Goal: Use online tool/utility: Utilize a website feature to perform a specific function

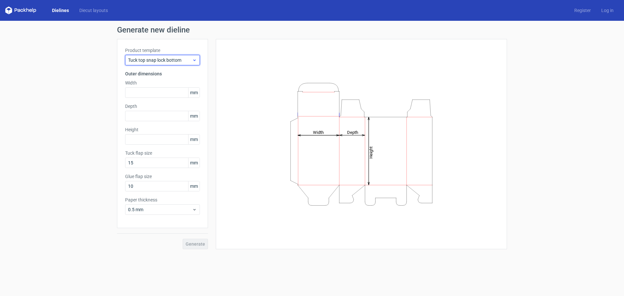
click at [189, 61] on span "Tuck top snap lock bottom" at bounding box center [160, 60] width 64 height 7
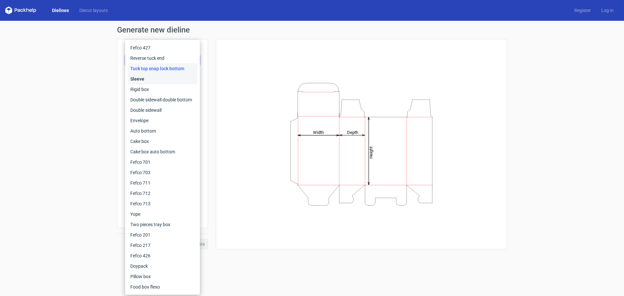
click at [137, 78] on div "Sleeve" at bounding box center [163, 79] width 70 height 10
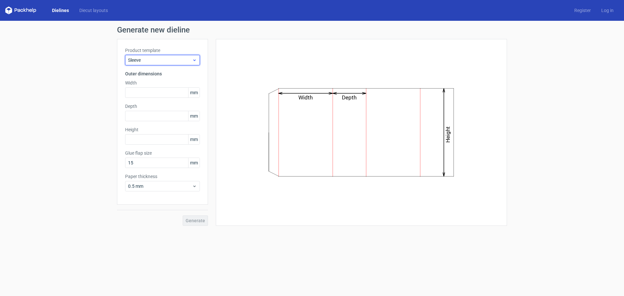
click at [160, 57] on span "Sleeve" at bounding box center [160, 60] width 64 height 7
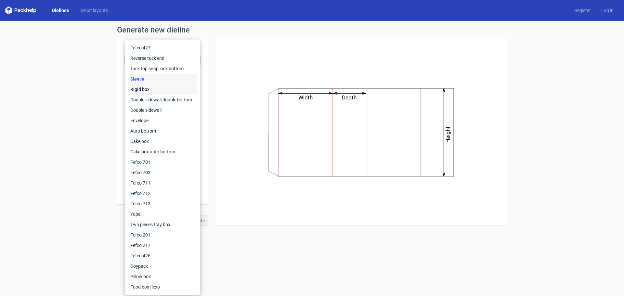
click at [147, 91] on div "Rigid box" at bounding box center [163, 89] width 70 height 10
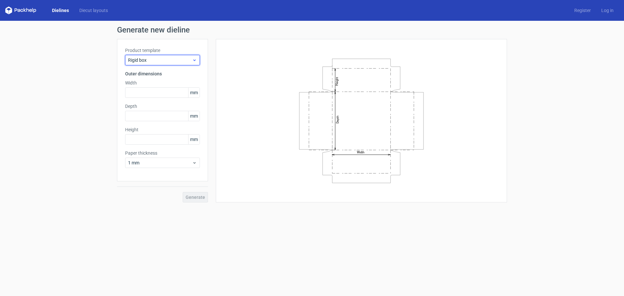
click at [158, 59] on span "Rigid box" at bounding box center [160, 60] width 64 height 7
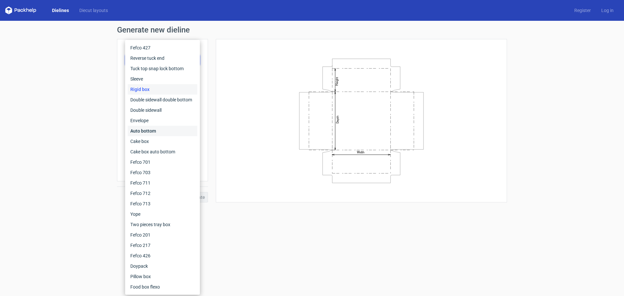
click at [157, 130] on div "Auto bottom" at bounding box center [163, 131] width 70 height 10
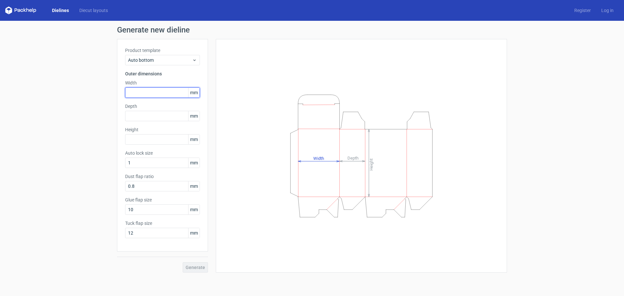
click at [139, 95] on input "text" at bounding box center [162, 92] width 75 height 10
type input "200"
click at [149, 116] on input "text" at bounding box center [162, 116] width 75 height 10
type input "150"
click at [145, 140] on input "text" at bounding box center [162, 139] width 75 height 10
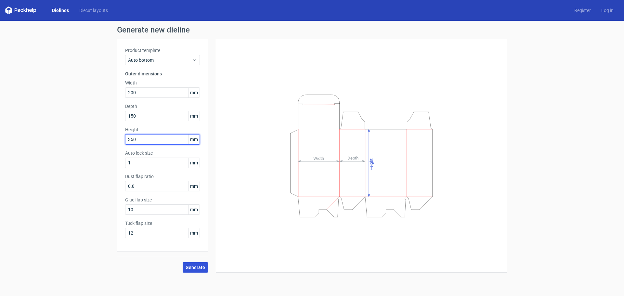
type input "350"
click at [199, 269] on span "Generate" at bounding box center [196, 267] width 20 height 5
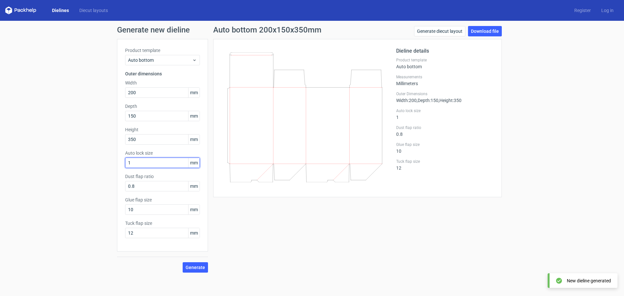
click at [145, 162] on input "1" at bounding box center [162, 163] width 75 height 10
click at [335, 163] on icon at bounding box center [305, 117] width 157 height 130
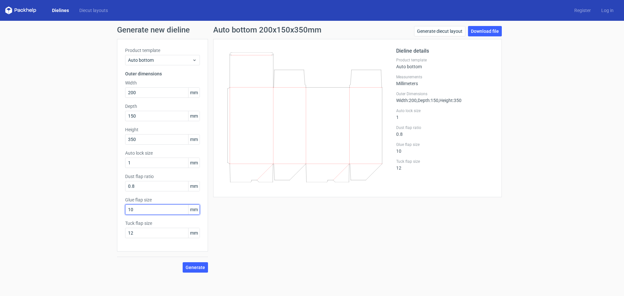
drag, startPoint x: 142, startPoint y: 209, endPoint x: 120, endPoint y: 209, distance: 21.8
click at [121, 209] on div "Product template Auto bottom Outer dimensions Width 200 mm Depth 150 mm Height …" at bounding box center [162, 145] width 91 height 213
type input "20"
click at [189, 268] on span "Generate" at bounding box center [196, 267] width 20 height 5
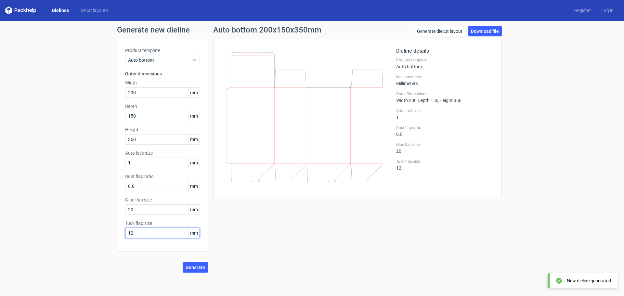
click at [138, 232] on input "12" at bounding box center [162, 233] width 75 height 10
type input "1"
type input "20"
click at [188, 270] on span "Generate" at bounding box center [196, 267] width 20 height 5
click at [192, 269] on span "Generate" at bounding box center [196, 267] width 20 height 5
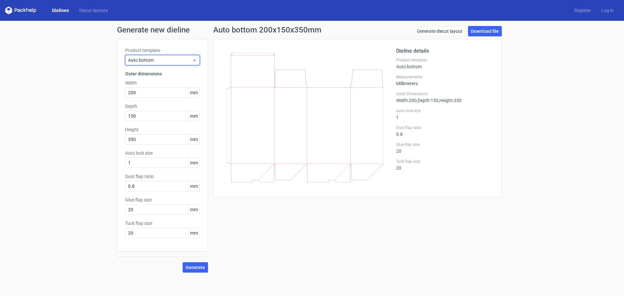
click at [149, 58] on span "Auto bottom" at bounding box center [160, 60] width 64 height 7
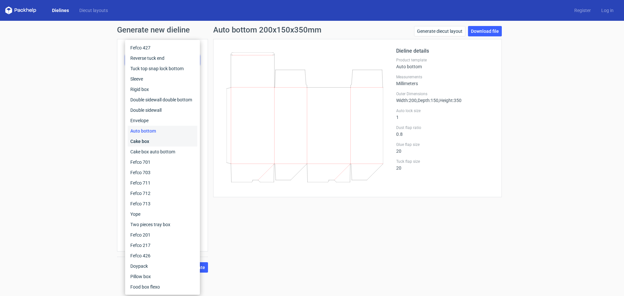
click at [146, 145] on div "Cake box" at bounding box center [163, 141] width 70 height 10
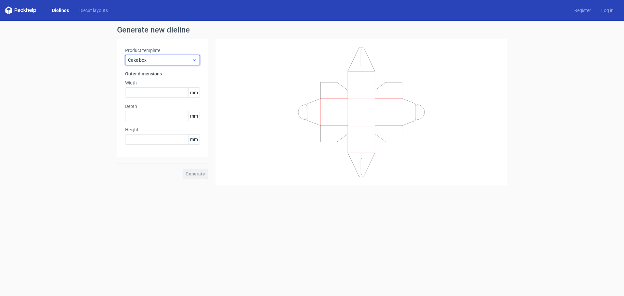
click at [152, 63] on span "Cake box" at bounding box center [160, 60] width 64 height 7
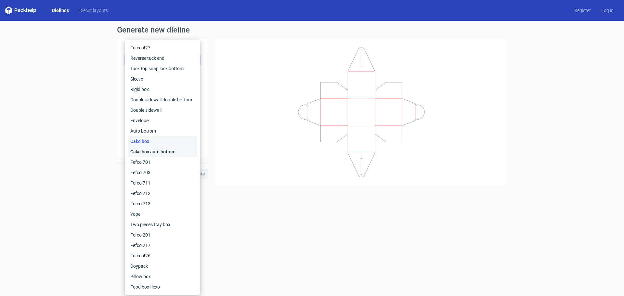
click at [150, 153] on div "Cake box auto bottom" at bounding box center [163, 152] width 70 height 10
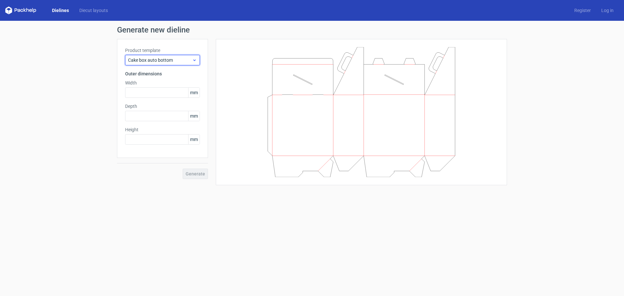
click at [151, 58] on span "Cake box auto bottom" at bounding box center [160, 60] width 64 height 7
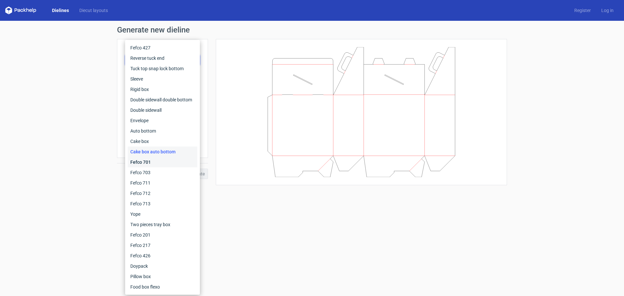
click at [149, 166] on div "Fefco 701" at bounding box center [163, 162] width 70 height 10
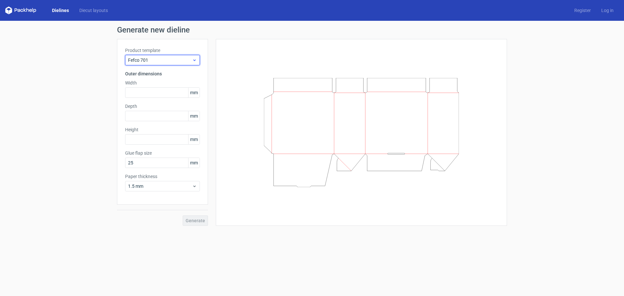
click at [156, 65] on div "Fefco 701" at bounding box center [162, 60] width 75 height 10
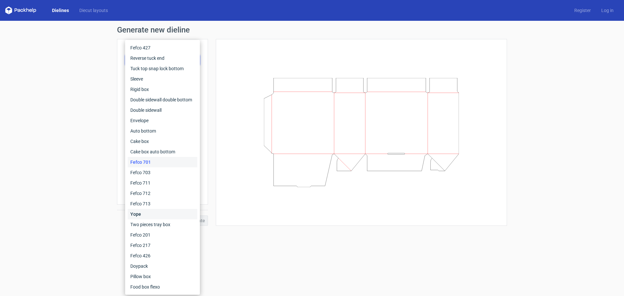
click at [143, 218] on div "Yope" at bounding box center [163, 214] width 70 height 10
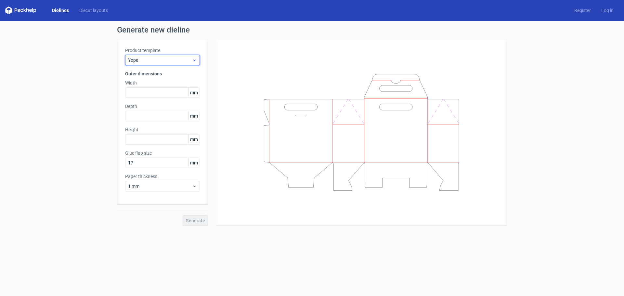
click at [168, 64] on div "Yope" at bounding box center [162, 60] width 75 height 10
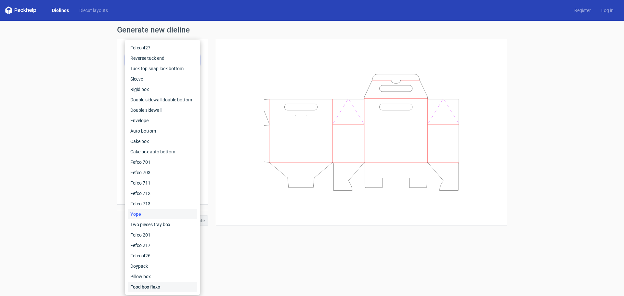
click at [148, 282] on div "Food box flexo" at bounding box center [163, 287] width 70 height 10
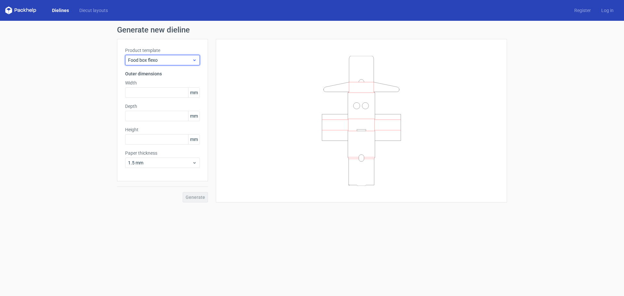
click at [154, 59] on span "Food box flexo" at bounding box center [160, 60] width 64 height 7
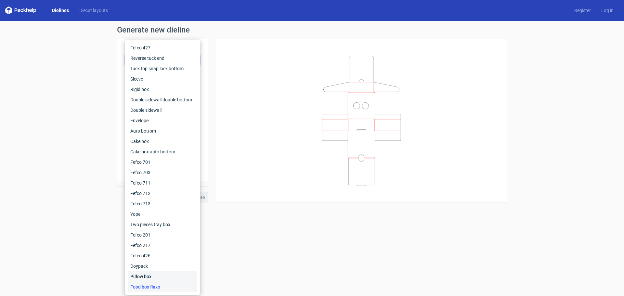
click at [136, 280] on div "Pillow box" at bounding box center [163, 276] width 70 height 10
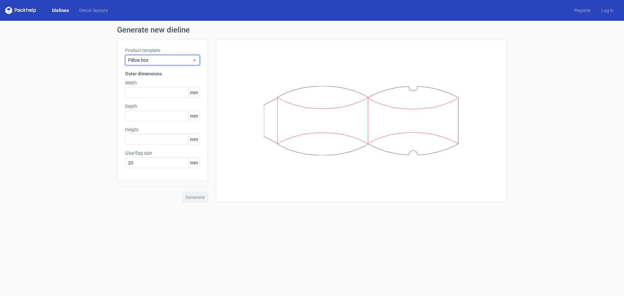
click at [153, 65] on div "Pillow box" at bounding box center [162, 60] width 75 height 10
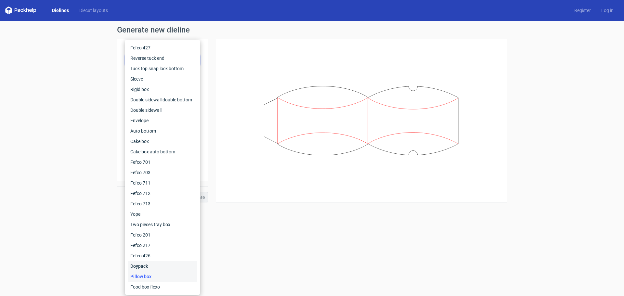
click at [155, 262] on div "Doypack" at bounding box center [163, 266] width 70 height 10
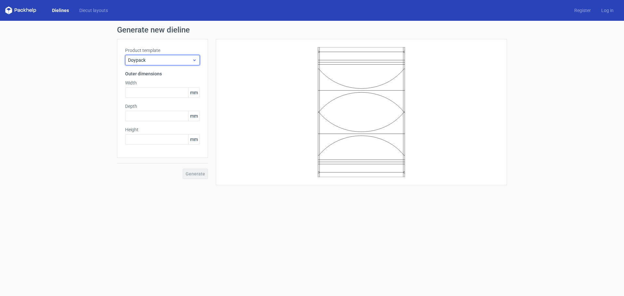
click at [157, 62] on span "Doypack" at bounding box center [160, 60] width 64 height 7
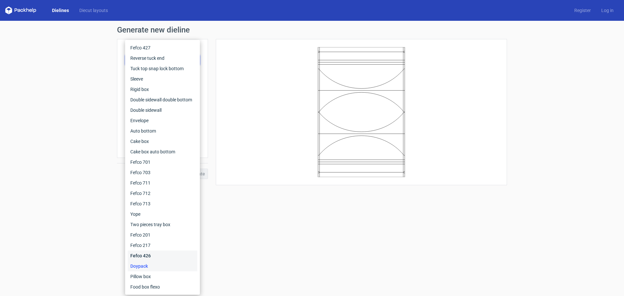
click at [141, 252] on div "Fefco 426" at bounding box center [163, 256] width 70 height 10
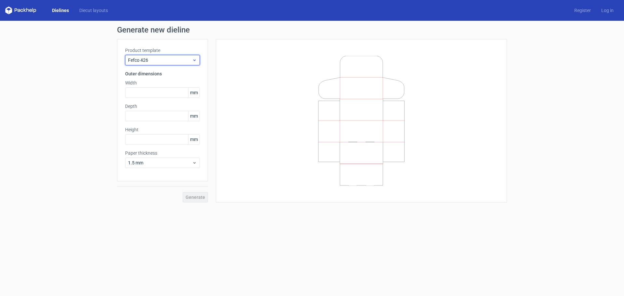
click at [165, 61] on span "Fefco 426" at bounding box center [160, 60] width 64 height 7
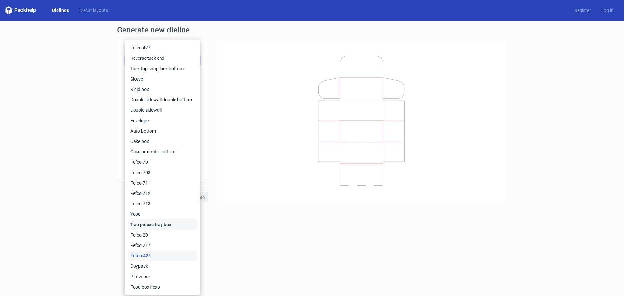
click at [145, 222] on div "Two pieces tray box" at bounding box center [163, 224] width 70 height 10
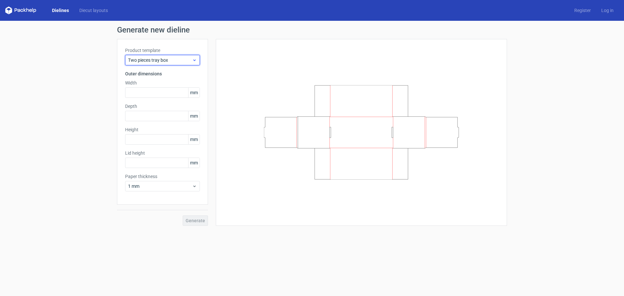
click at [138, 60] on span "Two pieces tray box" at bounding box center [160, 60] width 64 height 7
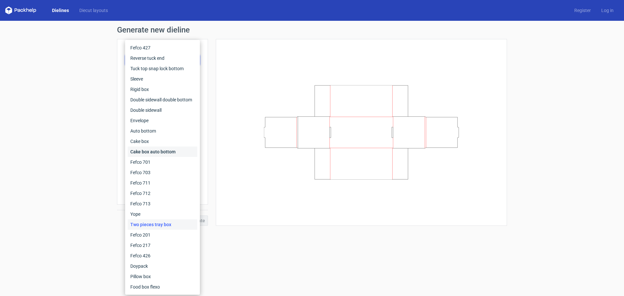
click at [156, 152] on div "Cake box auto bottom" at bounding box center [163, 152] width 70 height 10
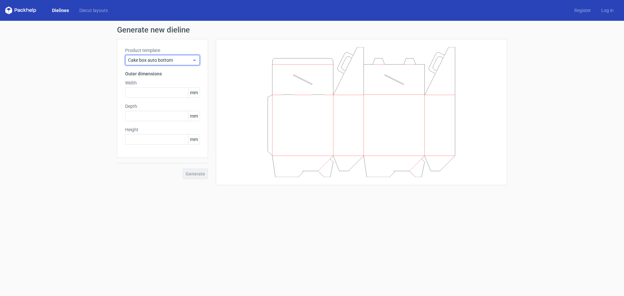
click at [149, 62] on span "Cake box auto bottom" at bounding box center [160, 60] width 64 height 7
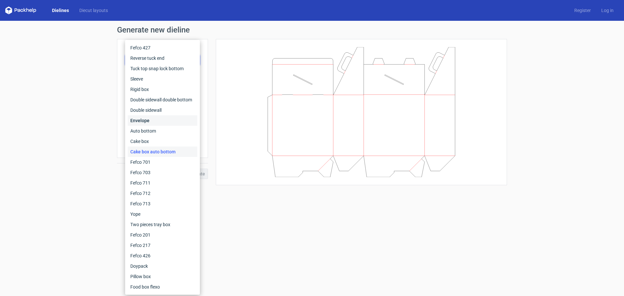
click at [149, 122] on div "Envelope" at bounding box center [163, 120] width 70 height 10
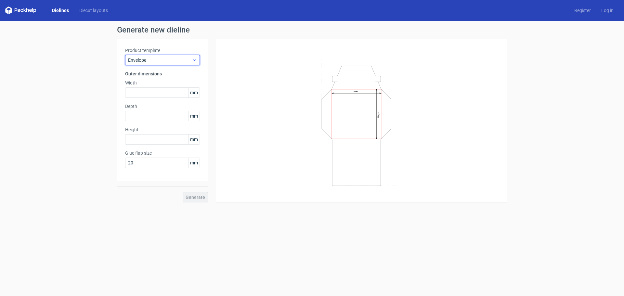
click at [166, 57] on span "Envelope" at bounding box center [160, 60] width 64 height 7
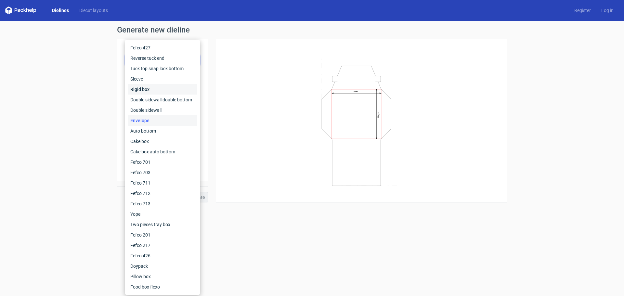
click at [163, 91] on div "Rigid box" at bounding box center [163, 89] width 70 height 10
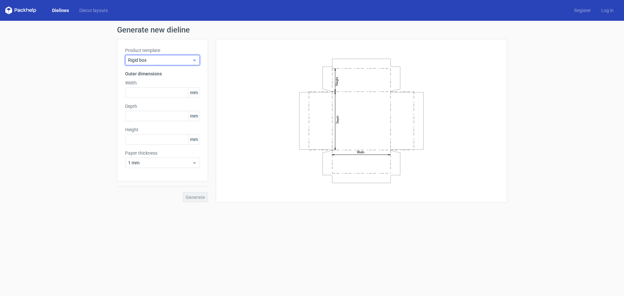
click at [160, 62] on span "Rigid box" at bounding box center [160, 60] width 64 height 7
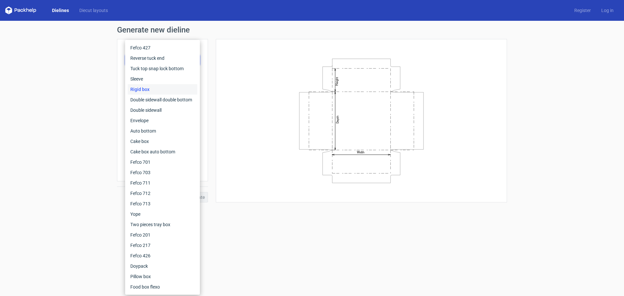
click at [161, 85] on div "Rigid box" at bounding box center [163, 89] width 70 height 10
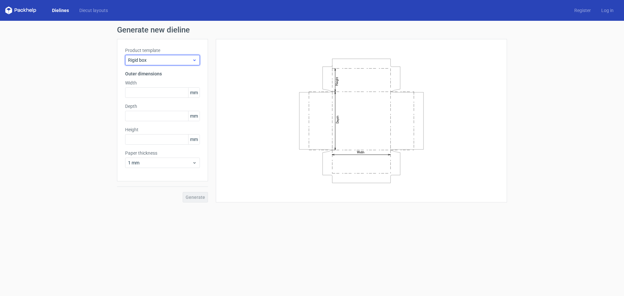
click at [156, 60] on span "Rigid box" at bounding box center [160, 60] width 64 height 7
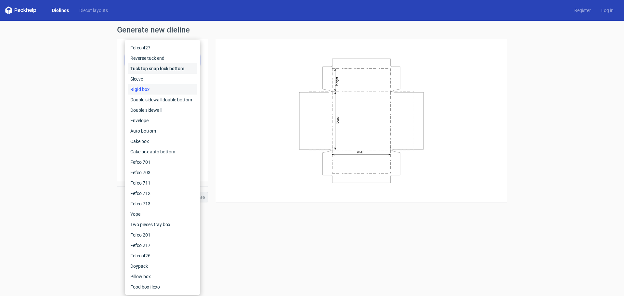
click at [156, 71] on div "Tuck top snap lock bottom" at bounding box center [163, 68] width 70 height 10
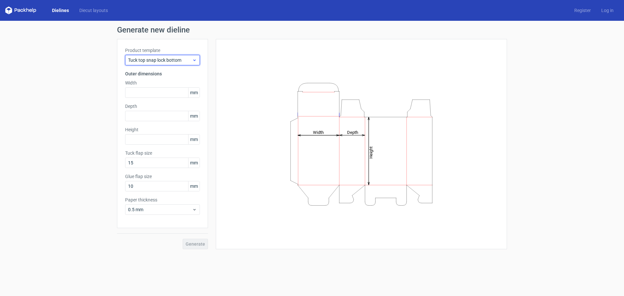
click at [156, 57] on div "Tuck top snap lock bottom" at bounding box center [162, 60] width 75 height 10
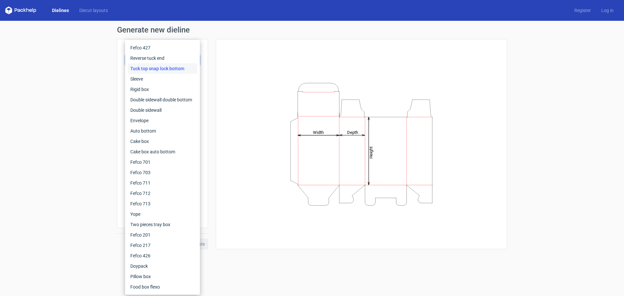
click at [77, 151] on div "Generate new dieline Product template Tuck top snap lock bottom Outer dimension…" at bounding box center [312, 138] width 624 height 234
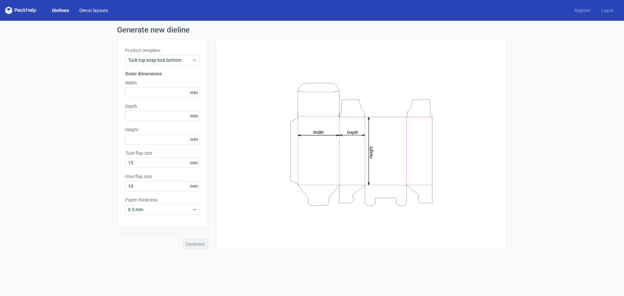
click at [97, 10] on link "Diecut layouts" at bounding box center [93, 10] width 39 height 7
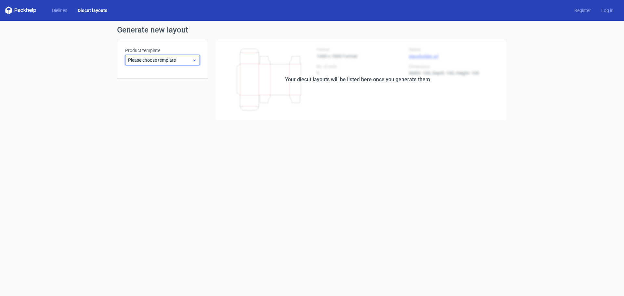
click at [146, 62] on span "Please choose template" at bounding box center [160, 60] width 64 height 7
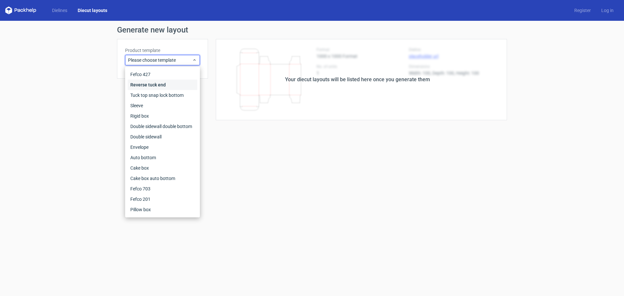
click at [142, 84] on div "Reverse tuck end" at bounding box center [163, 85] width 70 height 10
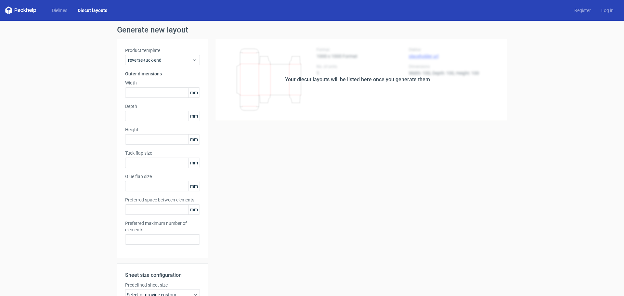
type input "15"
type input "10"
type input "5"
type input "48"
